Goal: Task Accomplishment & Management: Manage account settings

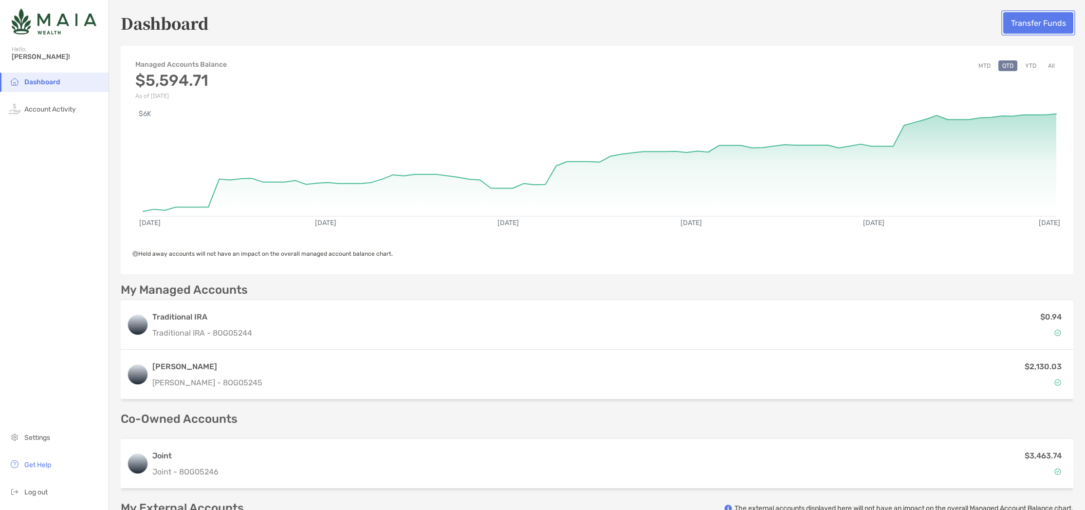
click at [1023, 18] on button "Transfer Funds" at bounding box center [1038, 22] width 70 height 21
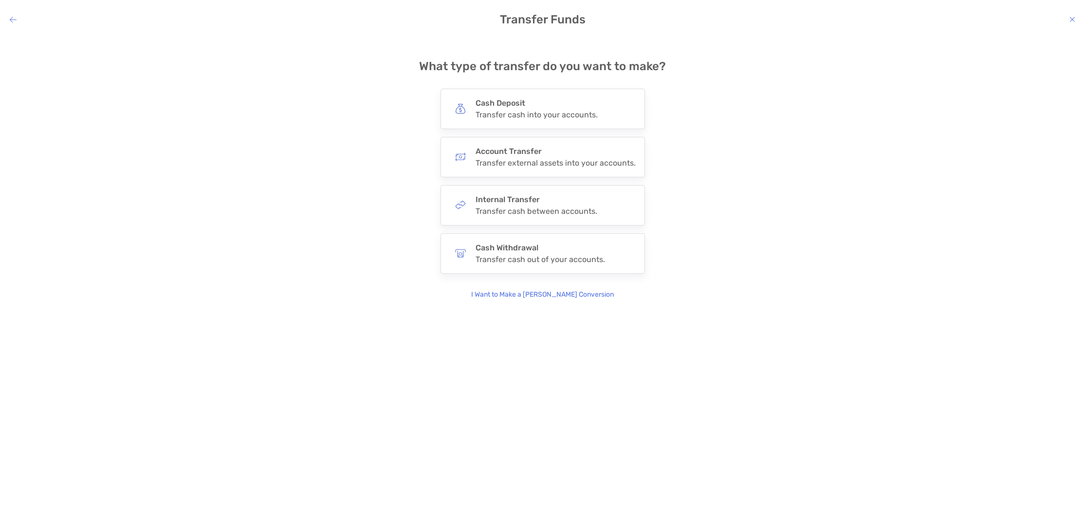
click at [17, 21] on h4 "Transfer Funds" at bounding box center [542, 20] width 1085 height 14
click at [11, 19] on icon "modal" at bounding box center [13, 20] width 7 height 8
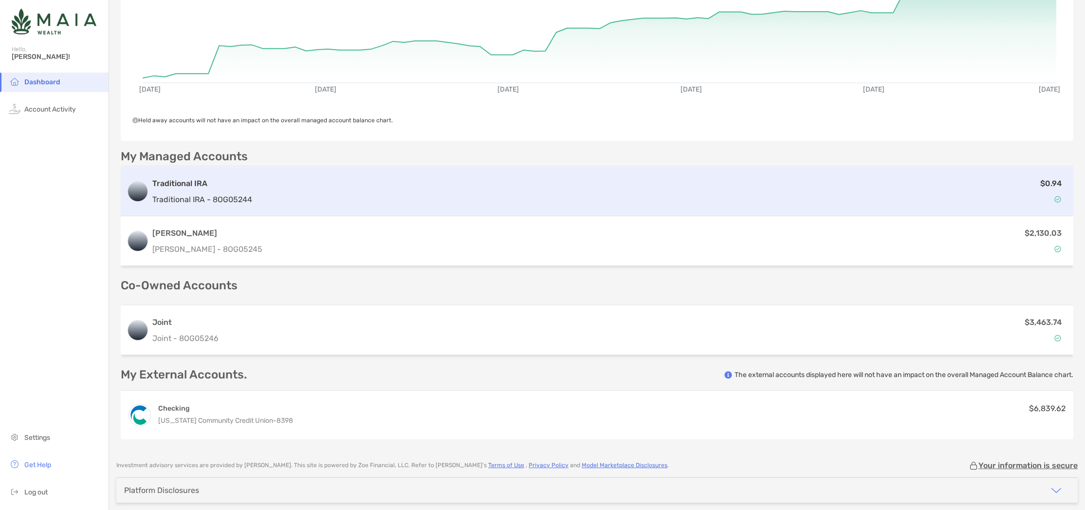
scroll to position [92, 0]
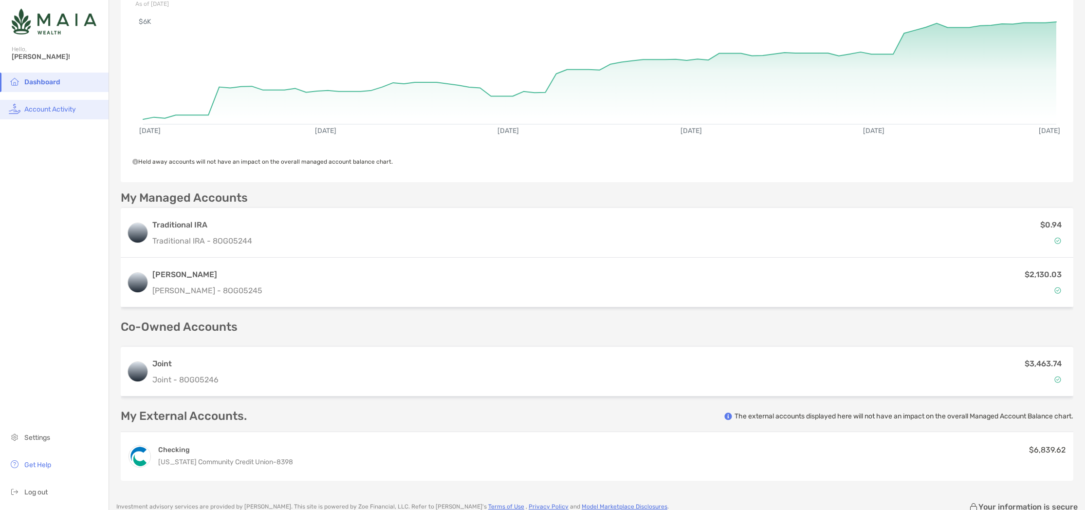
click at [47, 108] on span "Account Activity" at bounding box center [50, 109] width 52 height 8
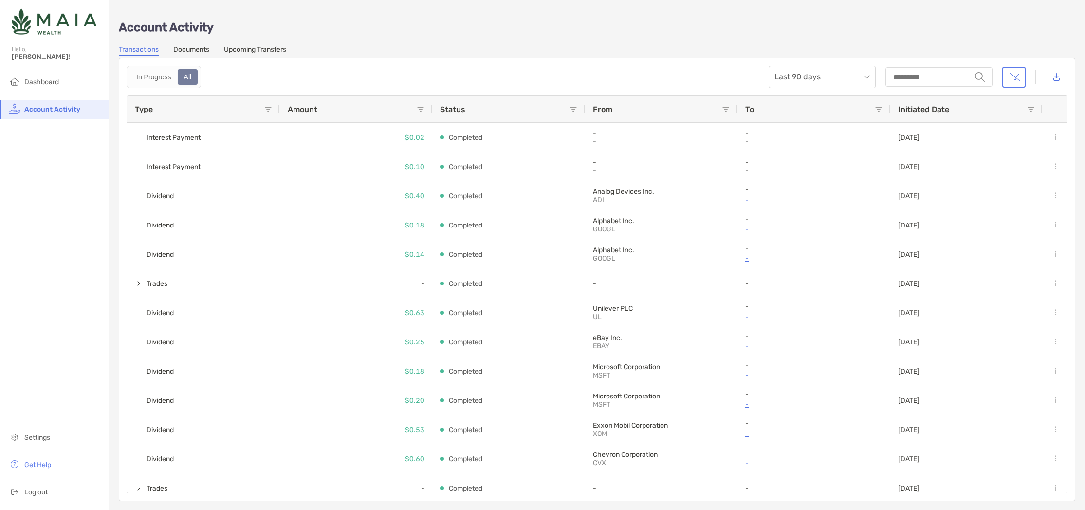
click at [250, 52] on link "Upcoming Transfers" at bounding box center [255, 50] width 62 height 11
